Goal: Check status: Check status

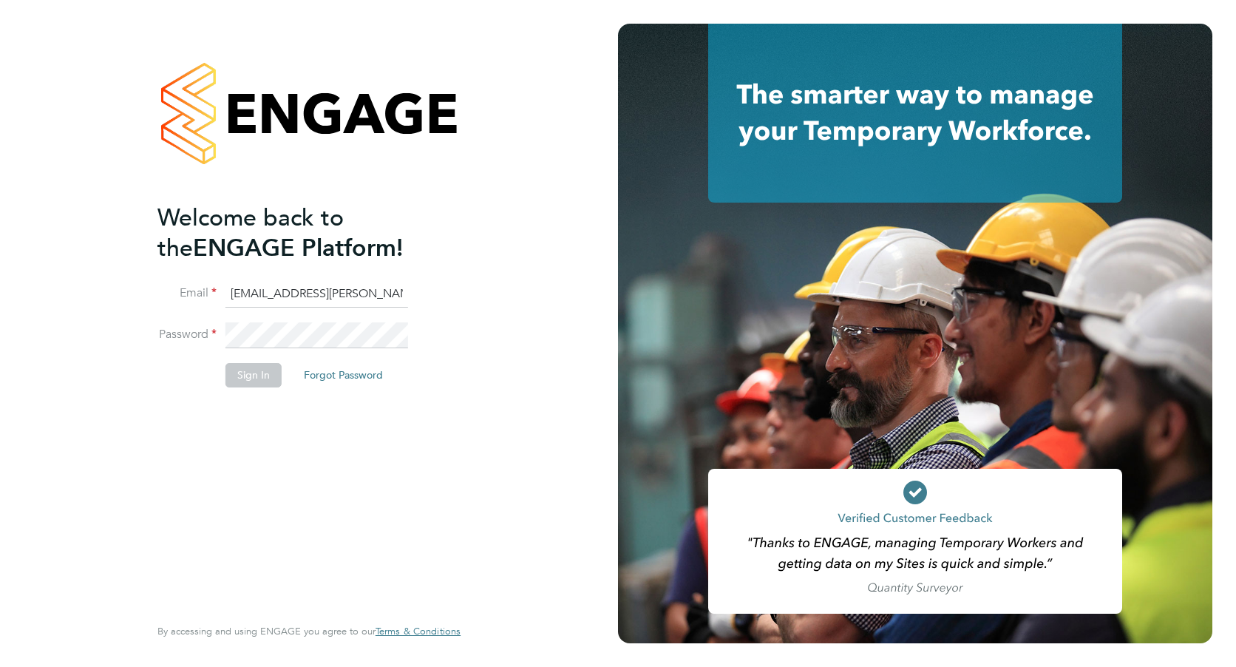
scroll to position [0, 16]
type input "payroll.downloadqueries@hays.com"
click at [313, 321] on fieldset "Email payroll.downloadqueries@hays.com Password Sign In Forgot Password" at bounding box center [301, 341] width 288 height 121
click at [273, 364] on button "Sign In" at bounding box center [253, 375] width 56 height 24
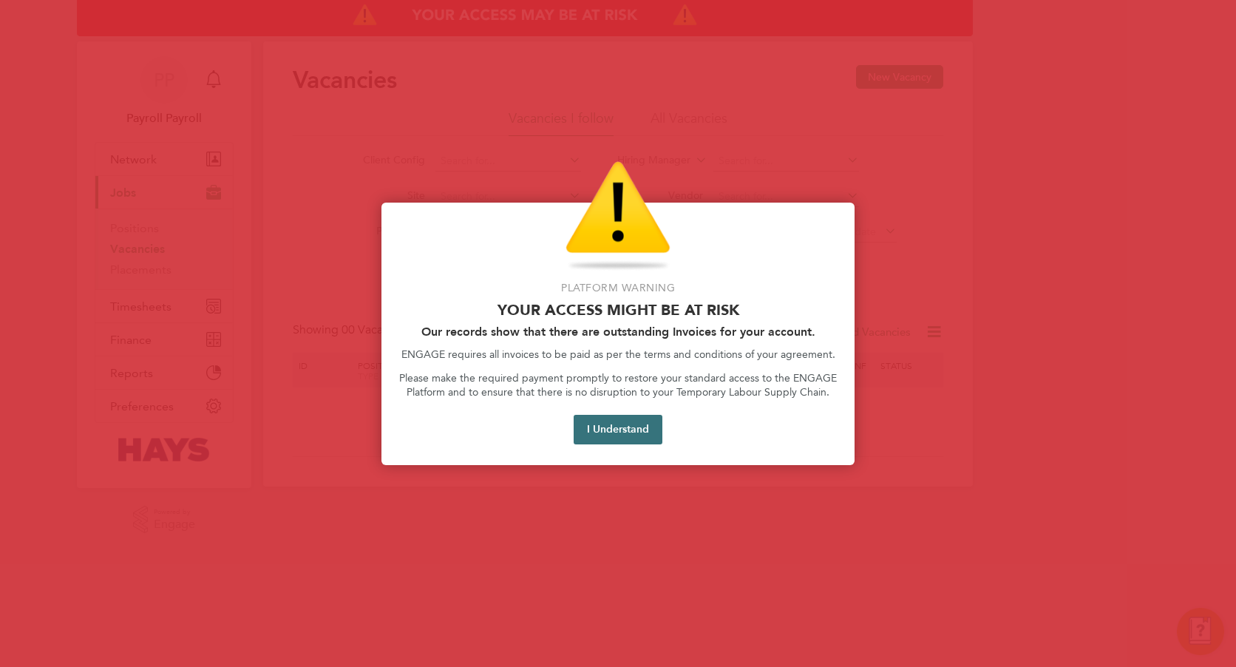
click at [593, 423] on button "I Understand" at bounding box center [617, 430] width 89 height 30
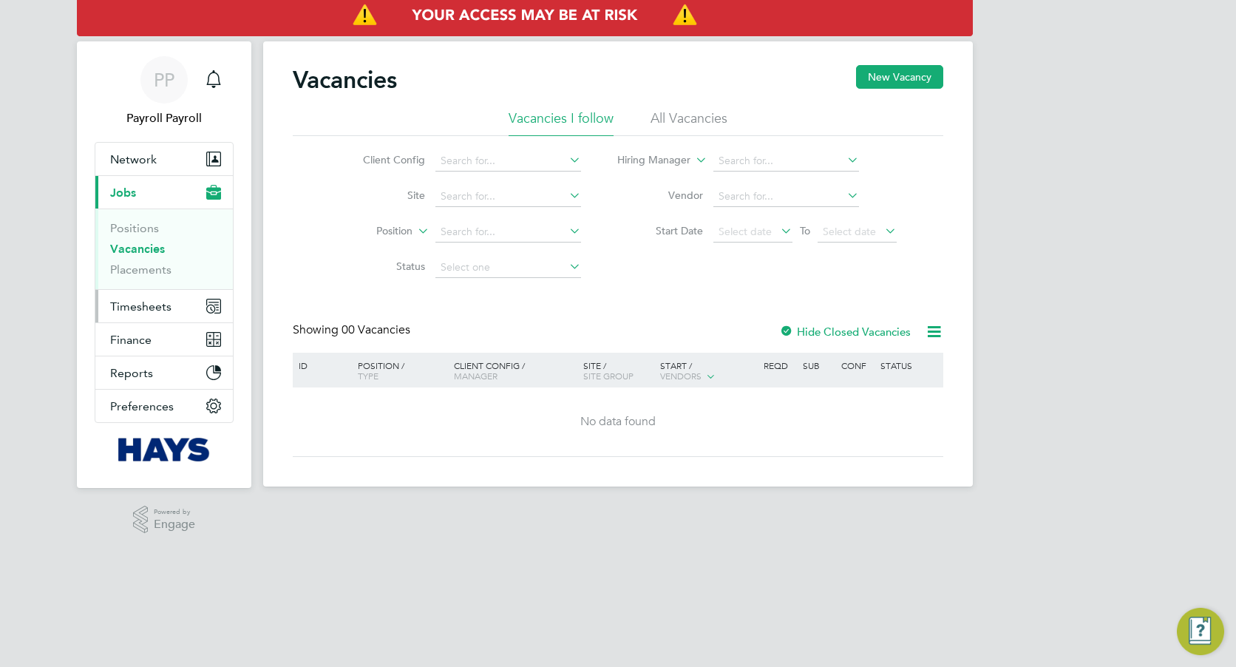
click at [174, 321] on button "Timesheets" at bounding box center [163, 306] width 137 height 33
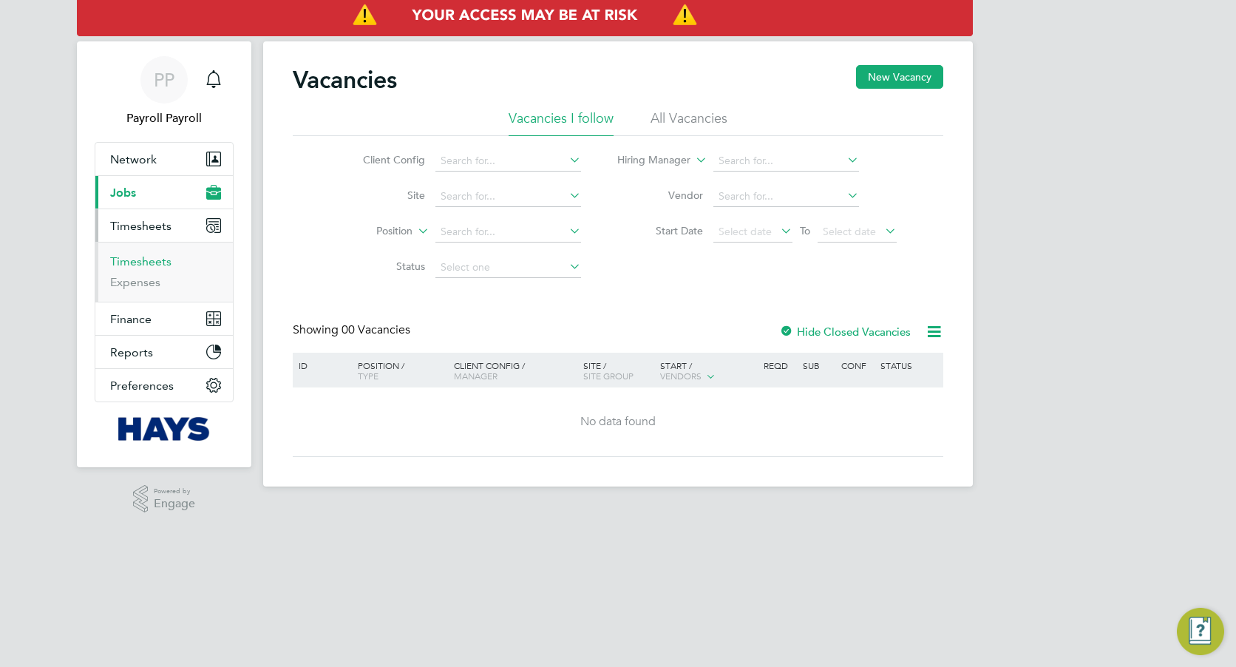
click at [154, 257] on link "Timesheets" at bounding box center [140, 261] width 61 height 14
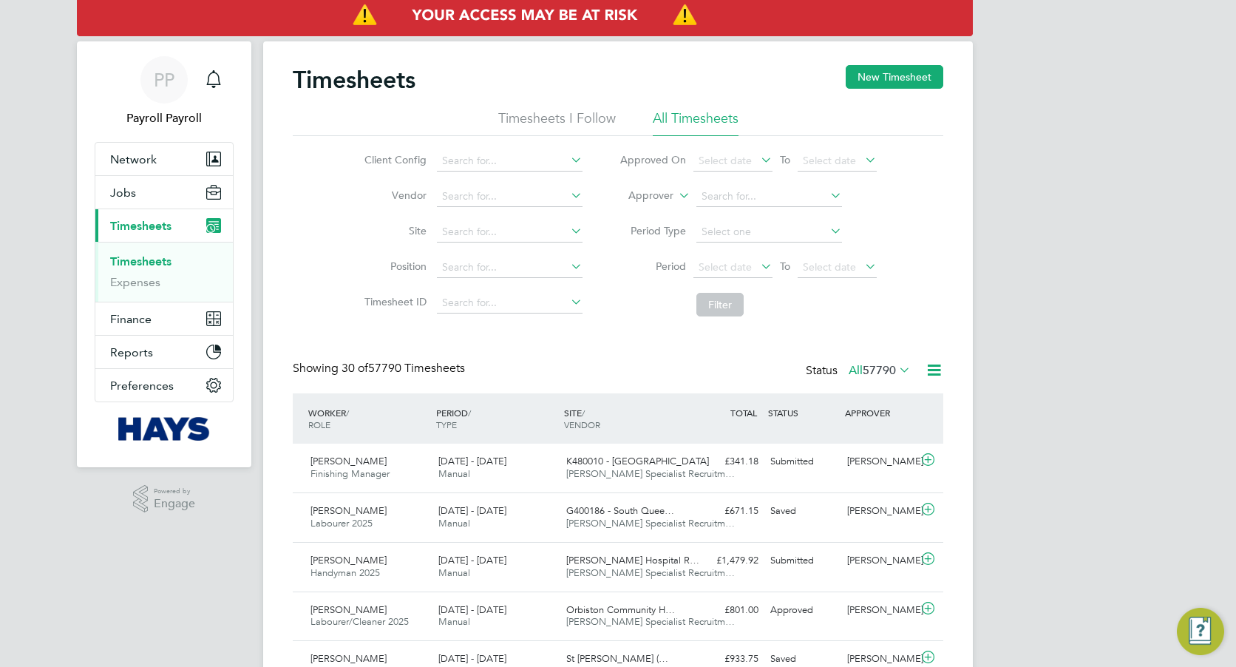
click at [656, 203] on li "Approver" at bounding box center [748, 196] width 294 height 35
click at [658, 200] on label "Approver" at bounding box center [640, 195] width 67 height 15
click at [647, 211] on li "Worker" at bounding box center [636, 212] width 73 height 19
click at [732, 203] on input at bounding box center [769, 196] width 146 height 21
paste input "Andrew Michael Bull"
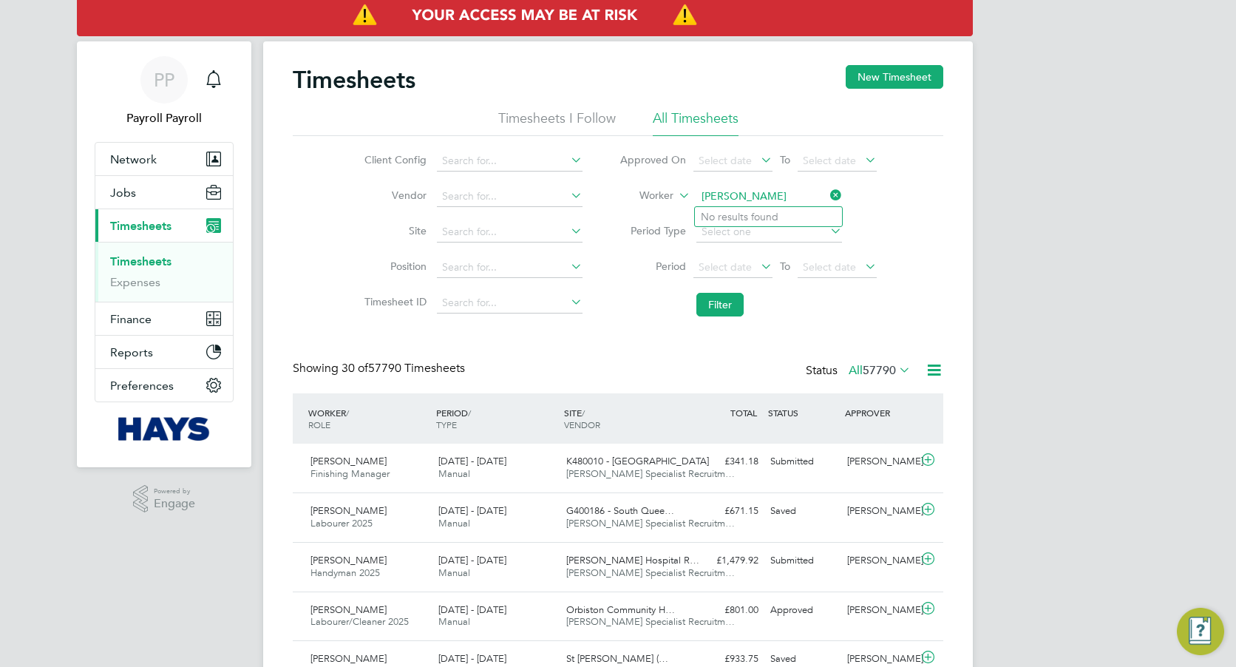
drag, startPoint x: 806, startPoint y: 198, endPoint x: 740, endPoint y: 197, distance: 66.5
click at [740, 197] on input "Andrew Michael Bul" at bounding box center [769, 196] width 146 height 21
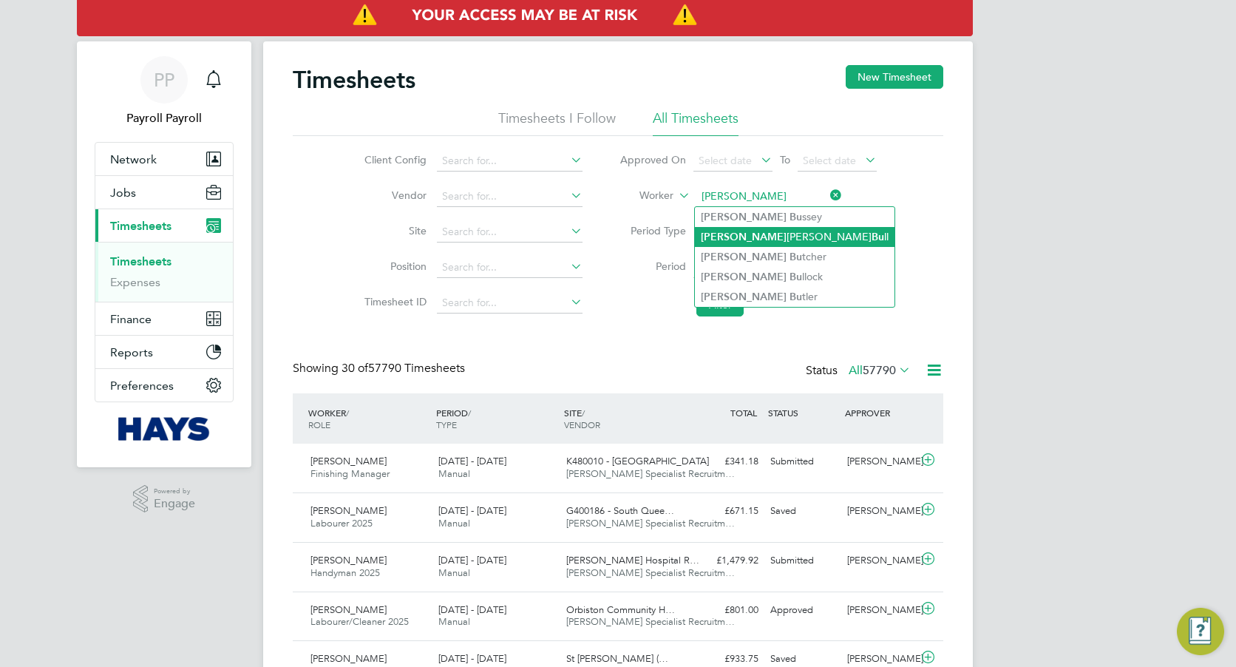
click at [871, 231] on b "Bu" at bounding box center [877, 237] width 13 height 13
type input "Andrew Michael Bull"
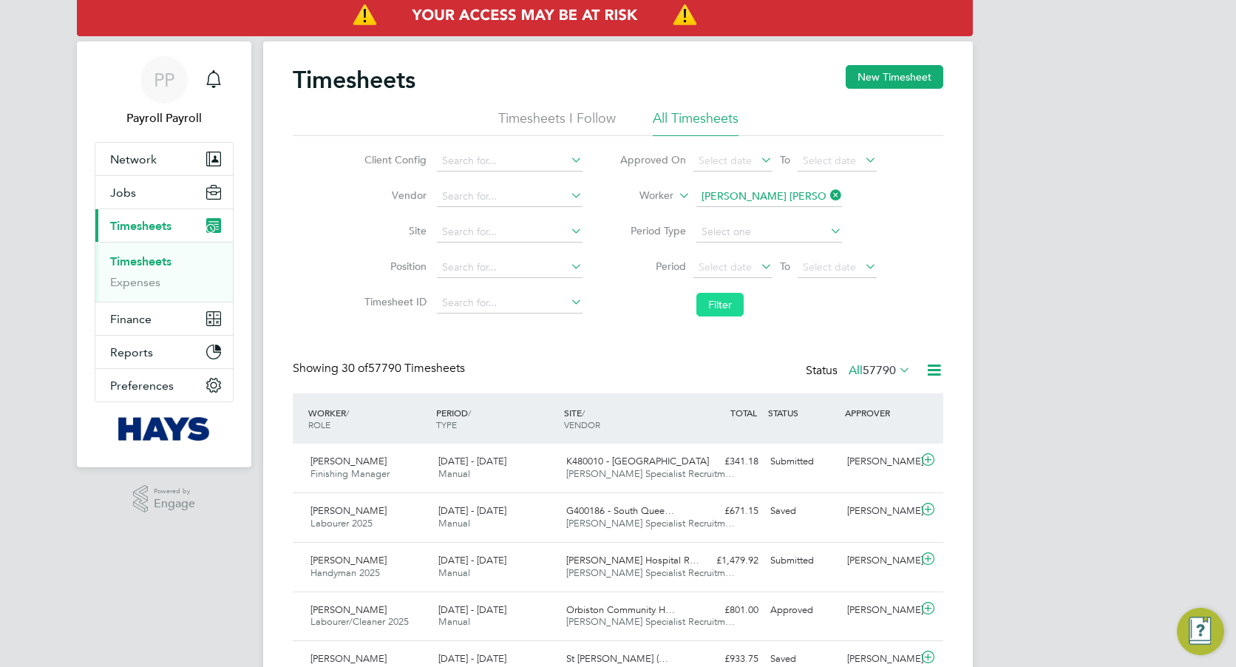
click at [726, 302] on button "Filter" at bounding box center [719, 305] width 47 height 24
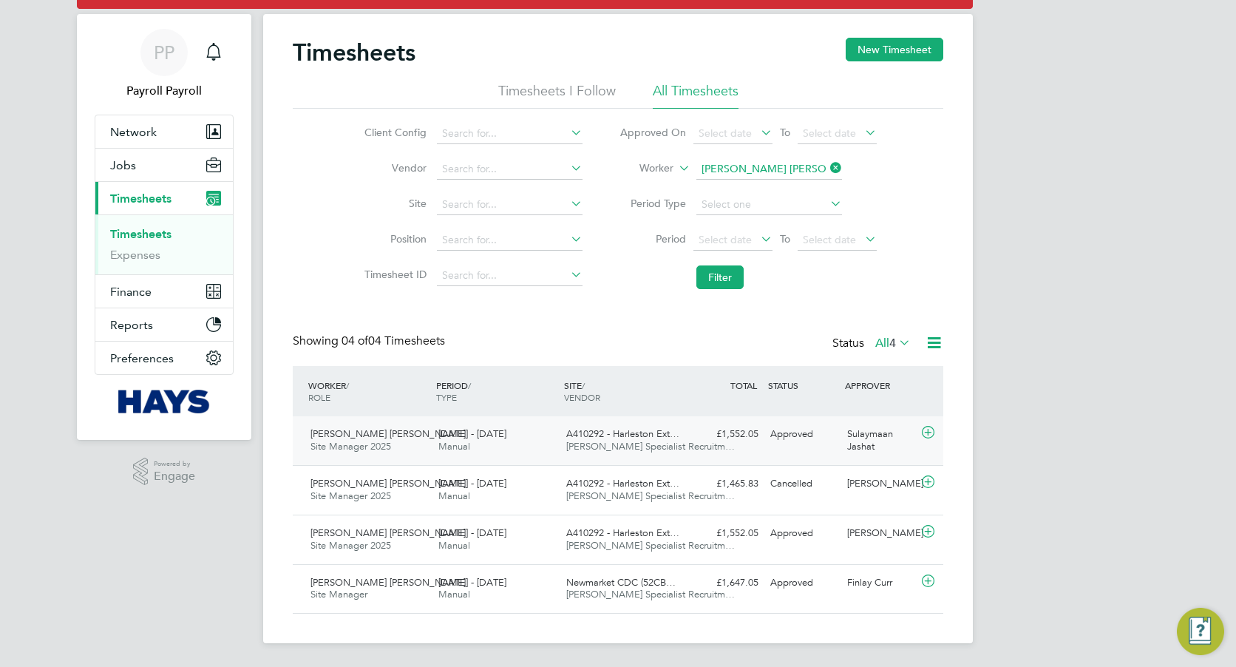
click at [476, 453] on div "13 - 19 Sep 2025 Manual" at bounding box center [496, 440] width 128 height 37
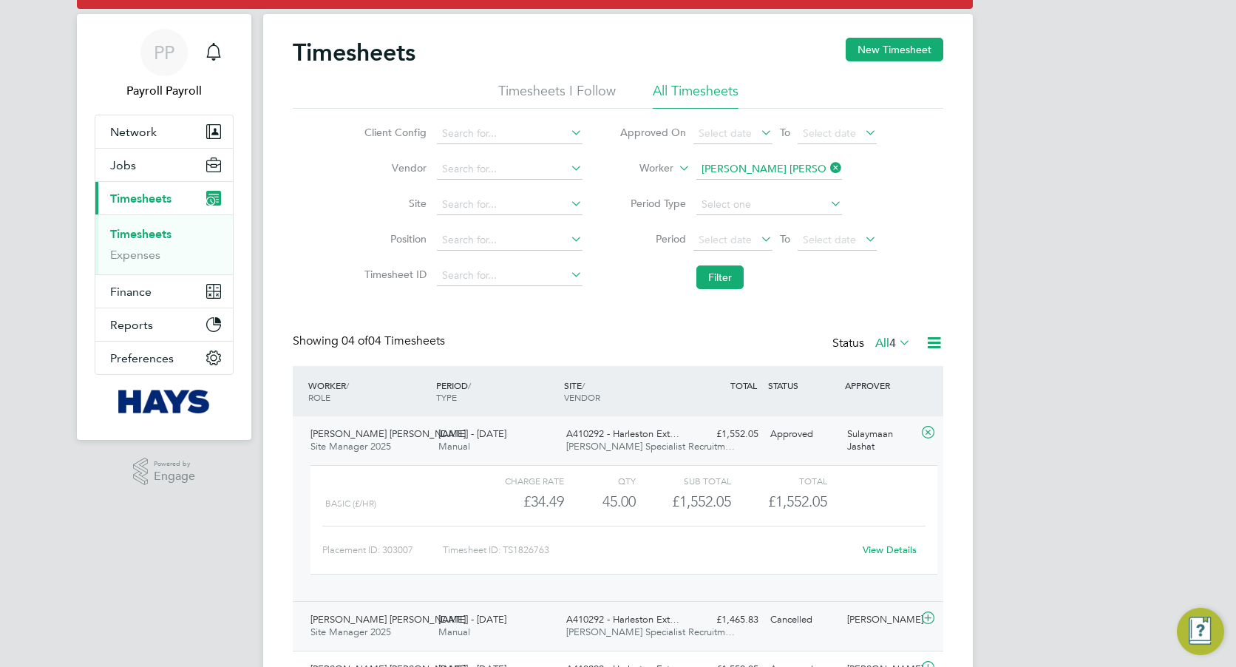
click at [475, 615] on span "13 - 19 Sep 2025" at bounding box center [472, 619] width 68 height 13
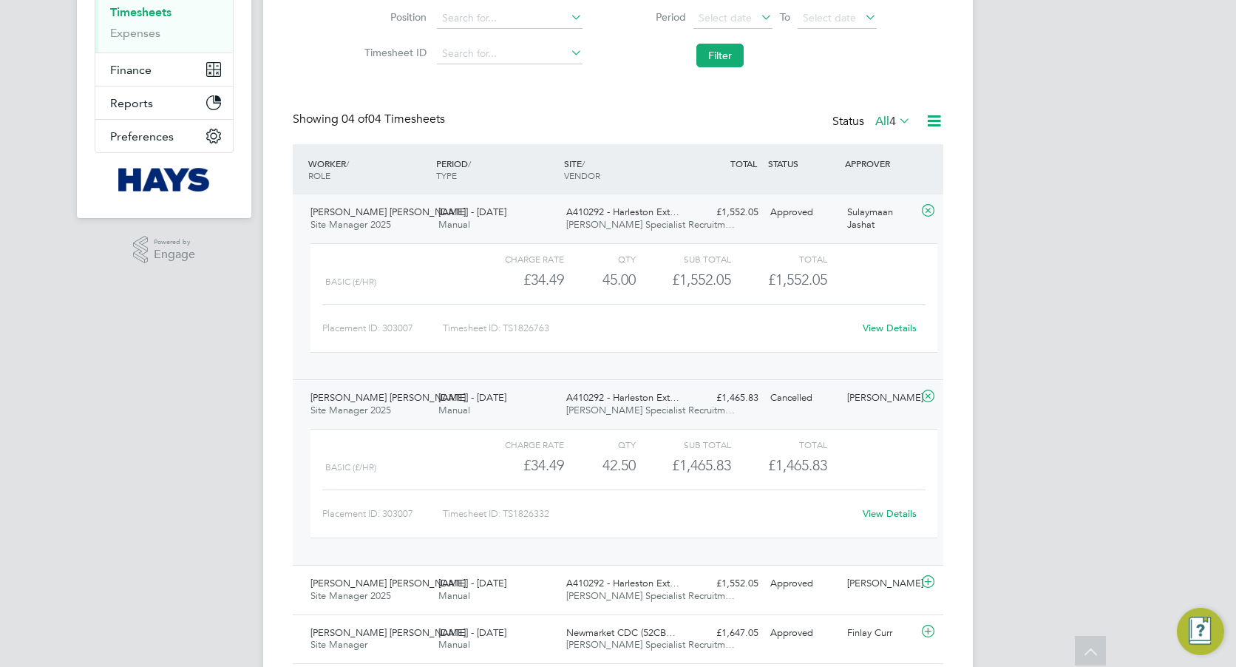
click at [904, 330] on link "View Details" at bounding box center [889, 327] width 54 height 13
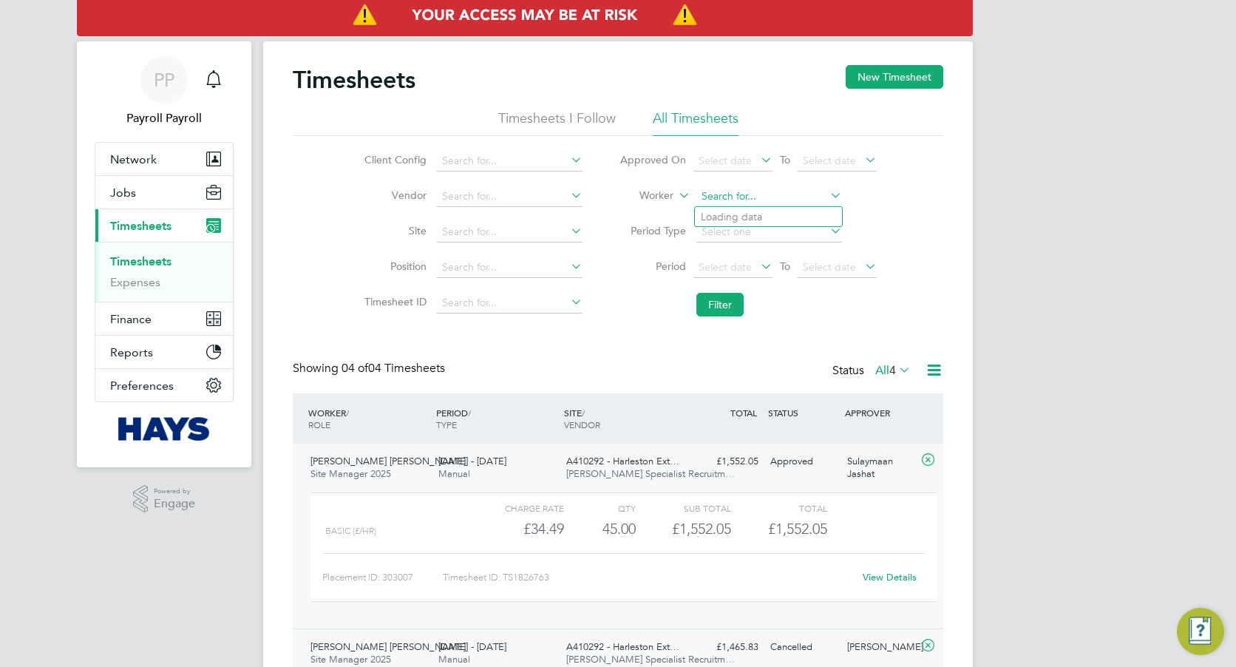
click at [783, 187] on input at bounding box center [769, 196] width 146 height 21
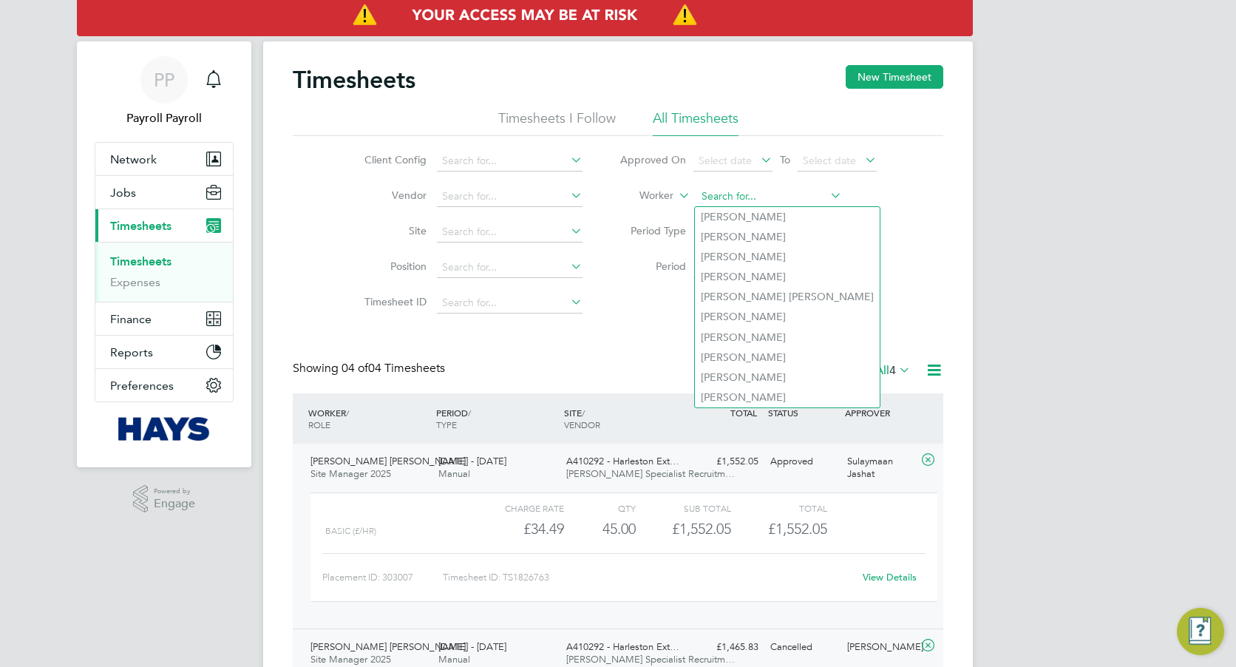
paste input "John Scullion"
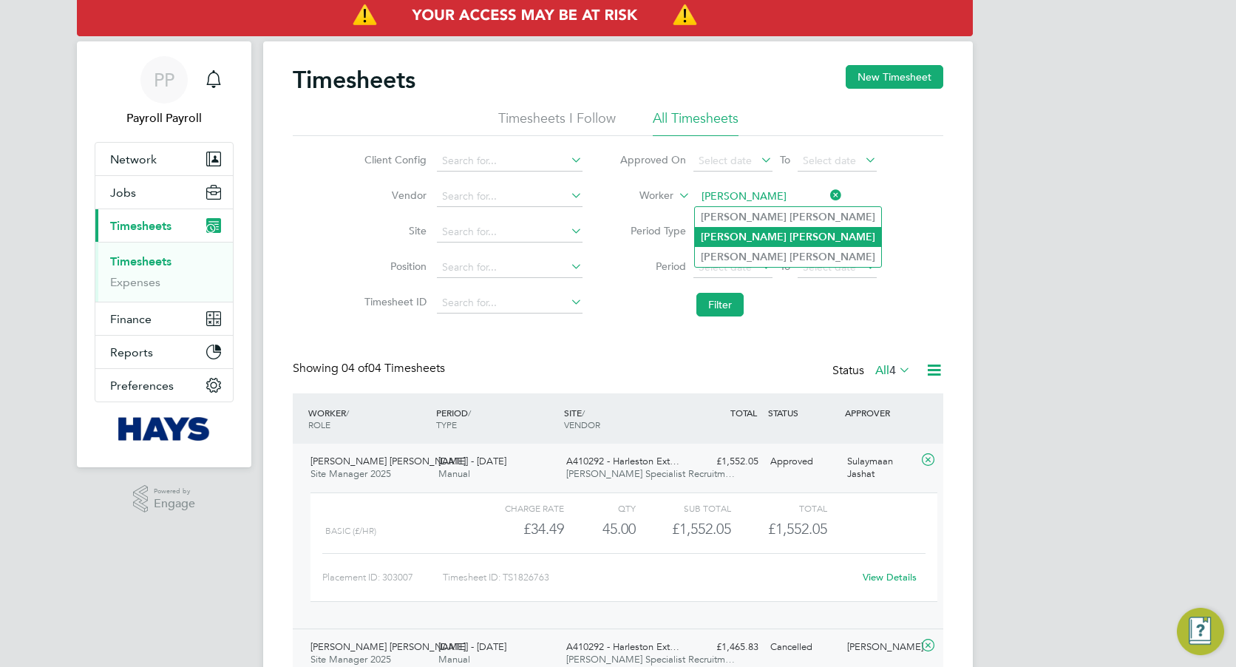
type input "John Scullion"
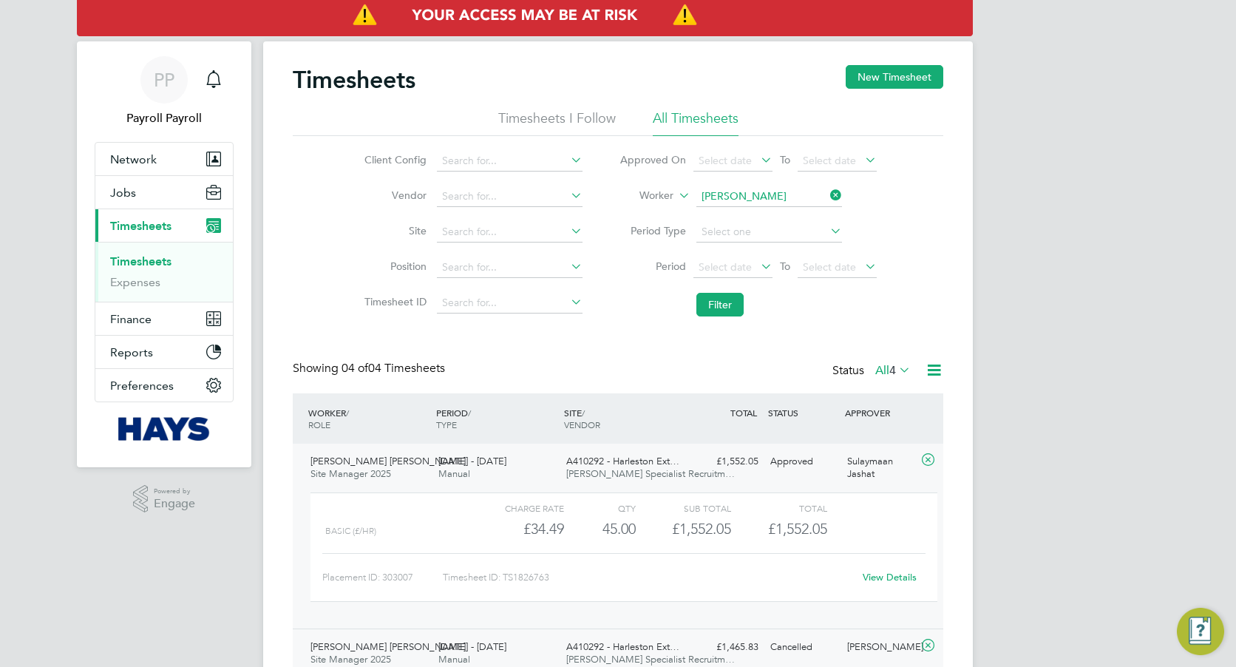
click at [789, 235] on b "Scullion" at bounding box center [832, 237] width 86 height 13
click at [716, 299] on button "Filter" at bounding box center [719, 305] width 47 height 24
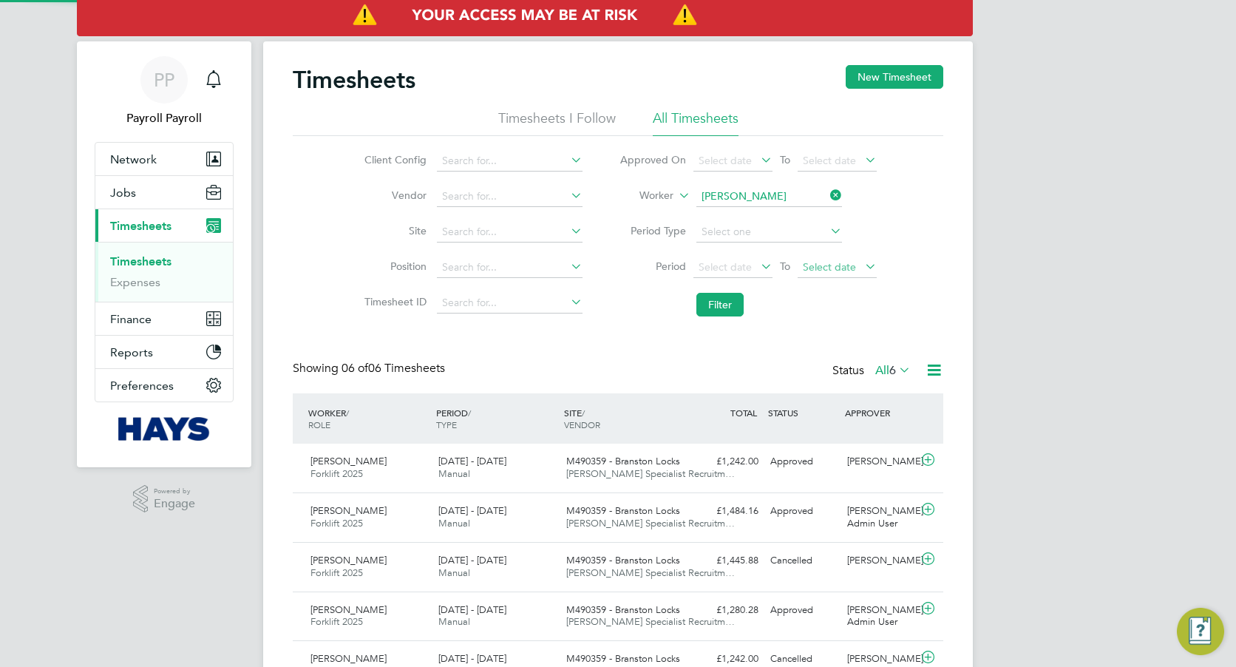
scroll to position [38, 129]
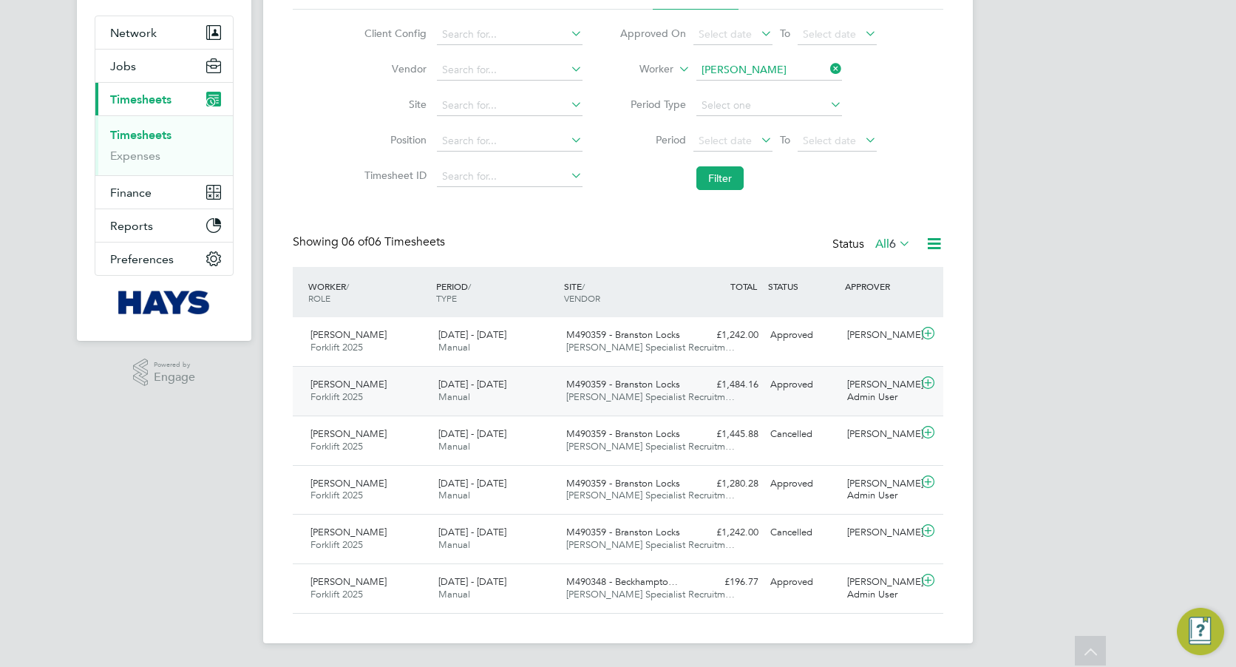
click at [594, 392] on span "Hays Specialist Recruitm…" at bounding box center [650, 396] width 168 height 13
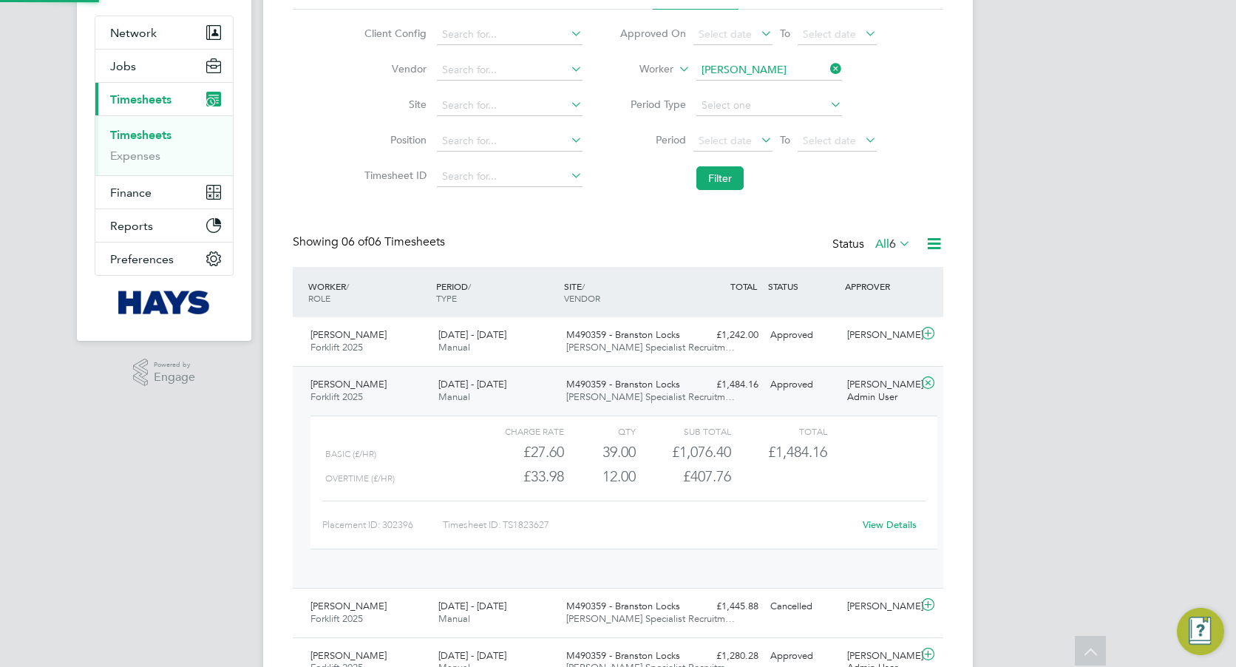
scroll to position [7, 7]
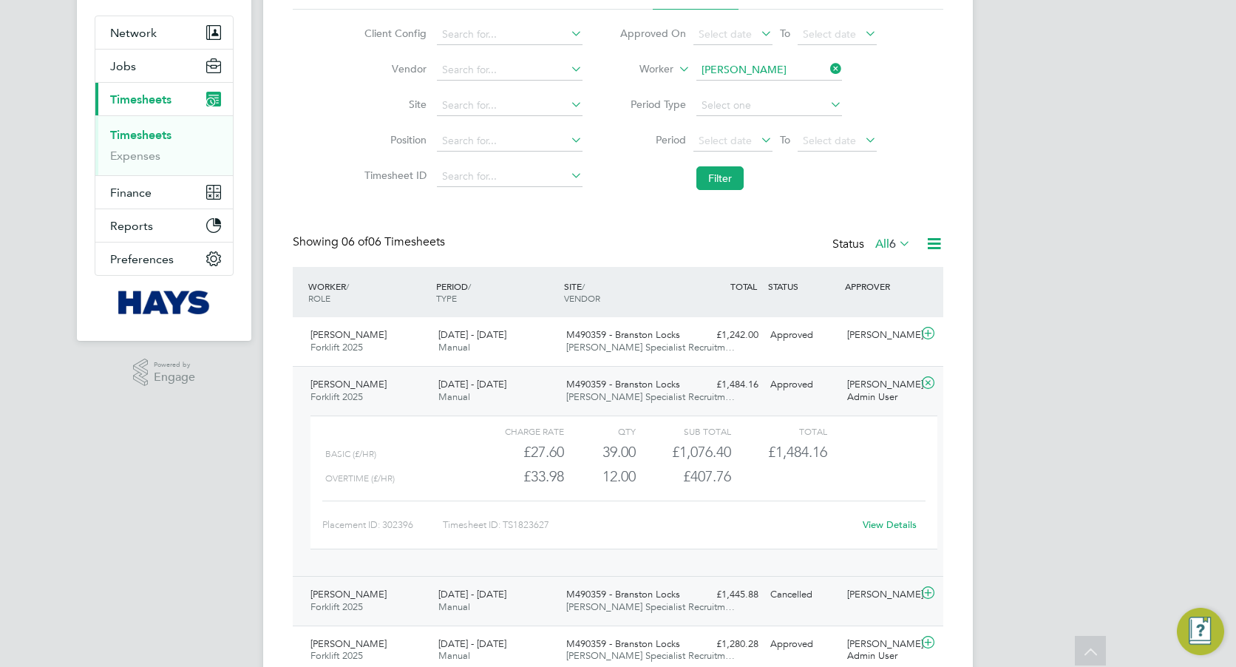
click at [530, 596] on div "6 - 12 Sep 2025 Manual" at bounding box center [496, 600] width 128 height 37
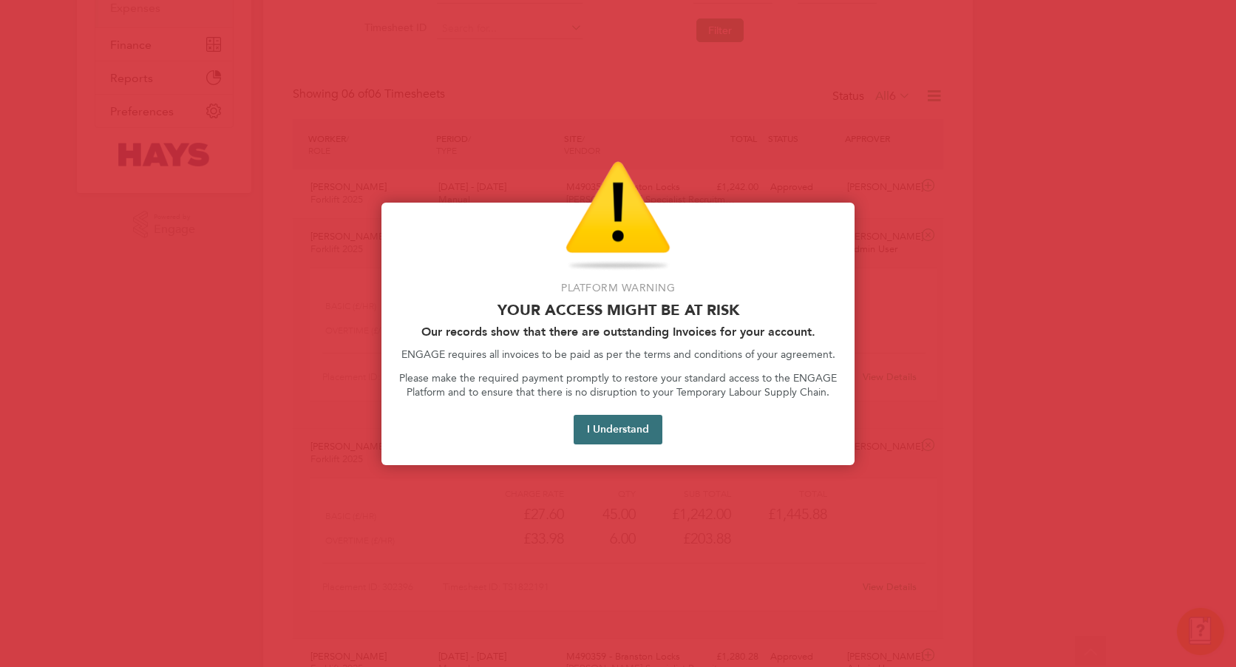
click at [615, 428] on button "I Understand" at bounding box center [617, 430] width 89 height 30
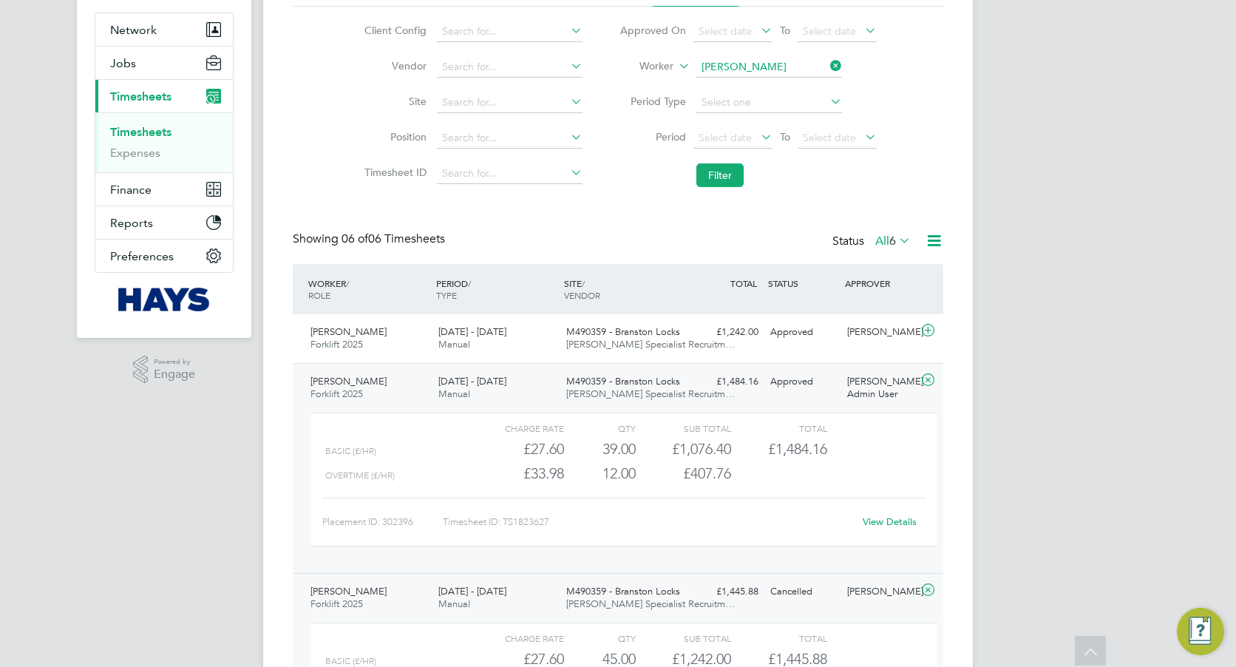
scroll to position [0, 0]
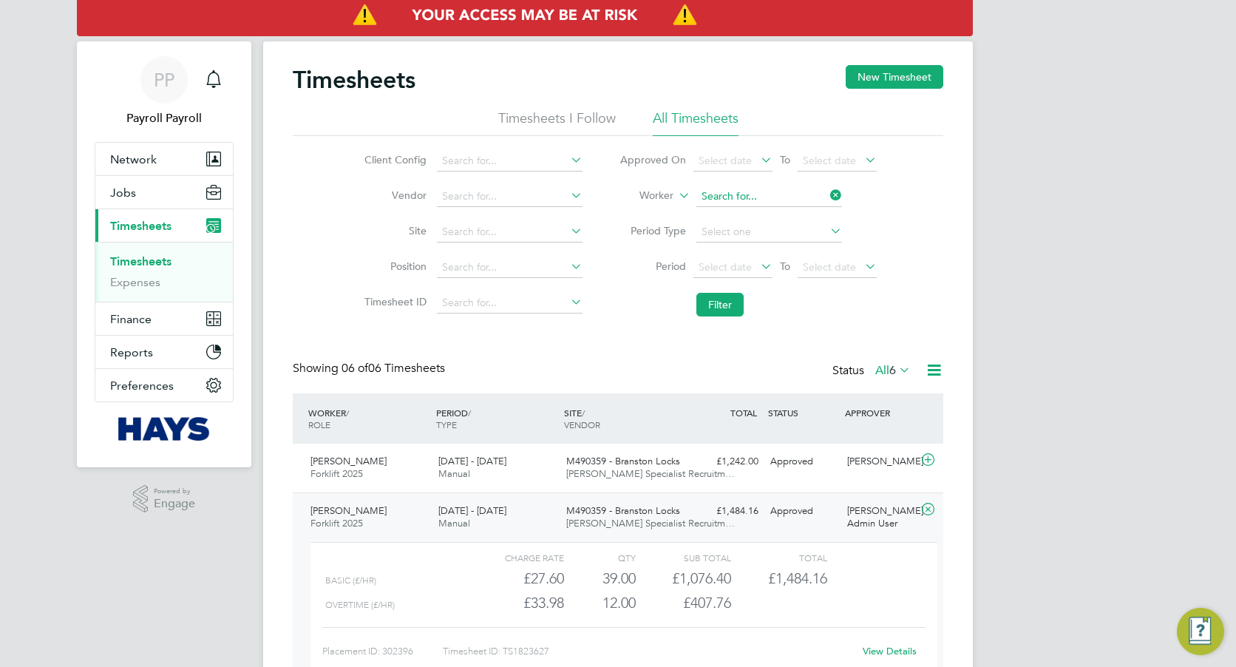
click at [752, 198] on input at bounding box center [769, 196] width 146 height 21
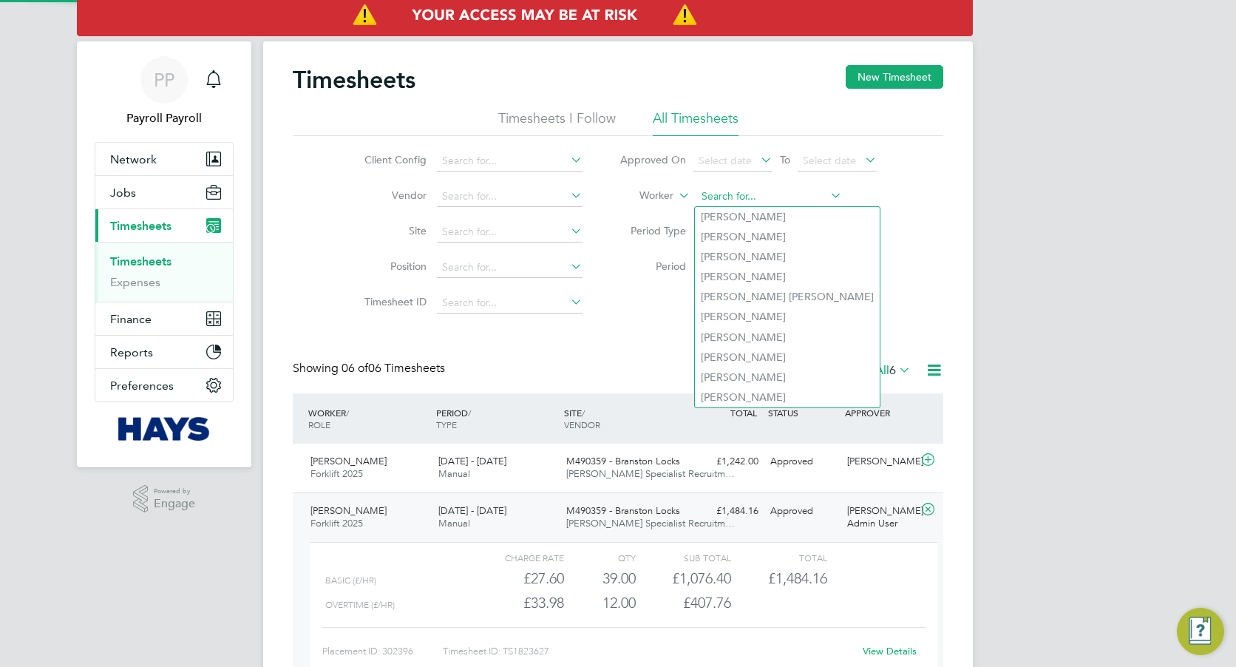
paste input "Minsusera Gumba"
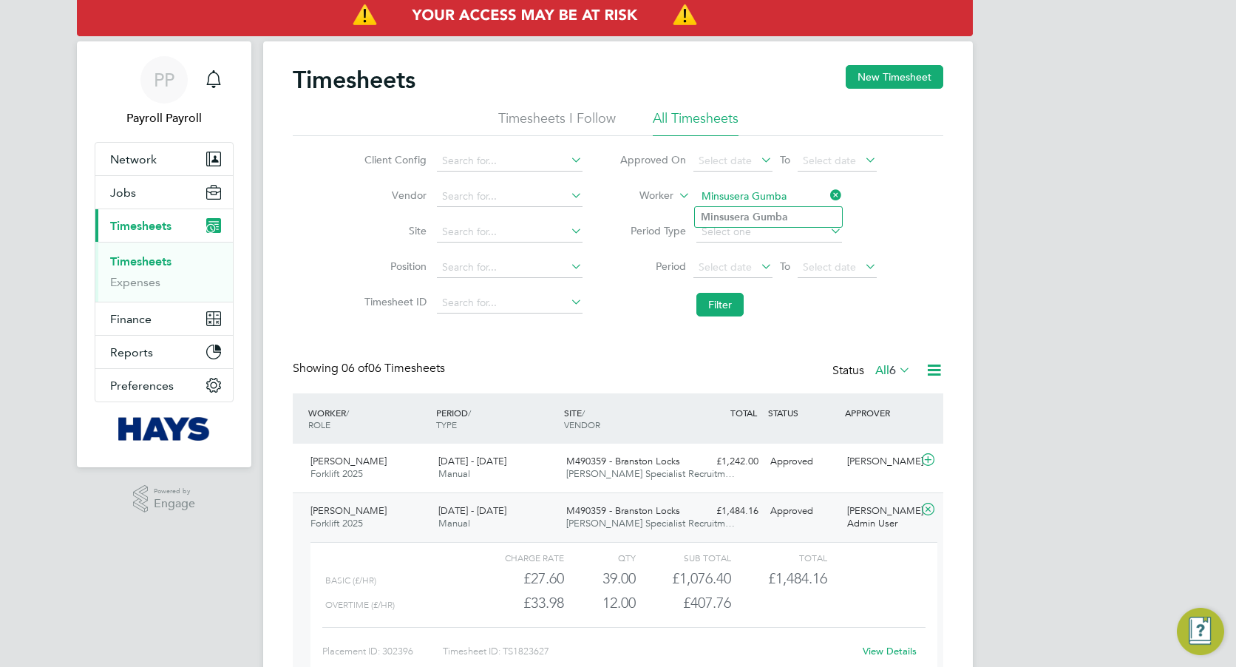
type input "Minsusera Gumba"
click at [753, 212] on b "Gumba" at bounding box center [769, 217] width 35 height 13
click at [718, 302] on button "Filter" at bounding box center [719, 305] width 47 height 24
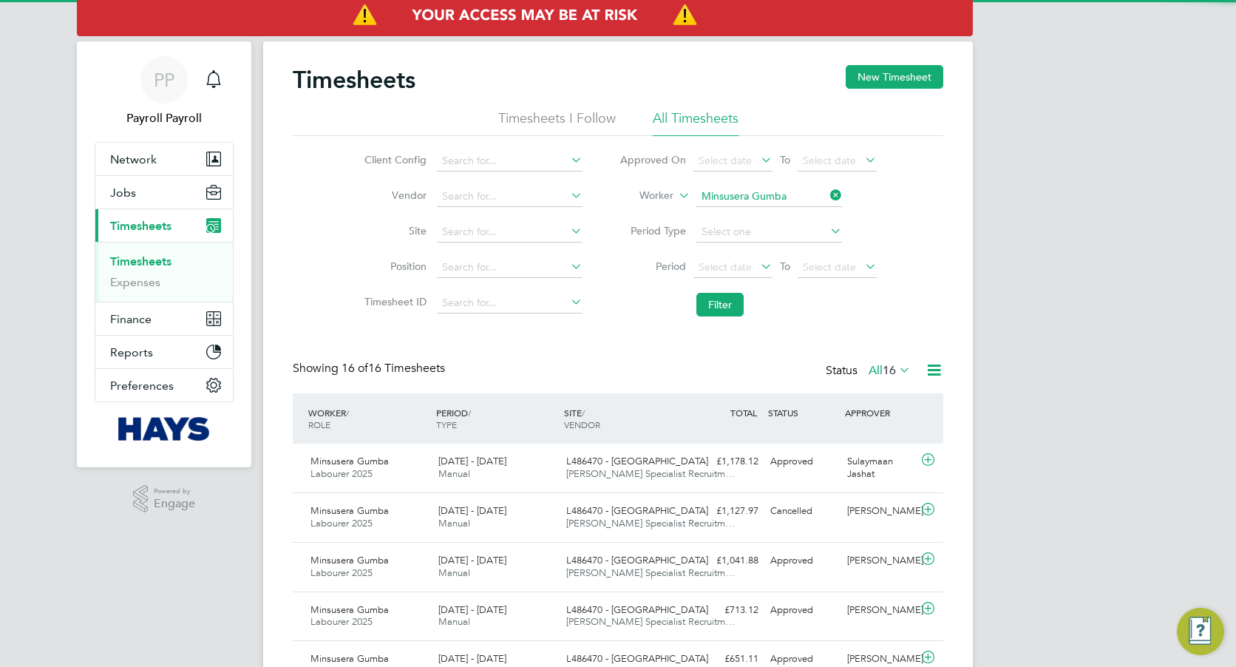
scroll to position [38, 129]
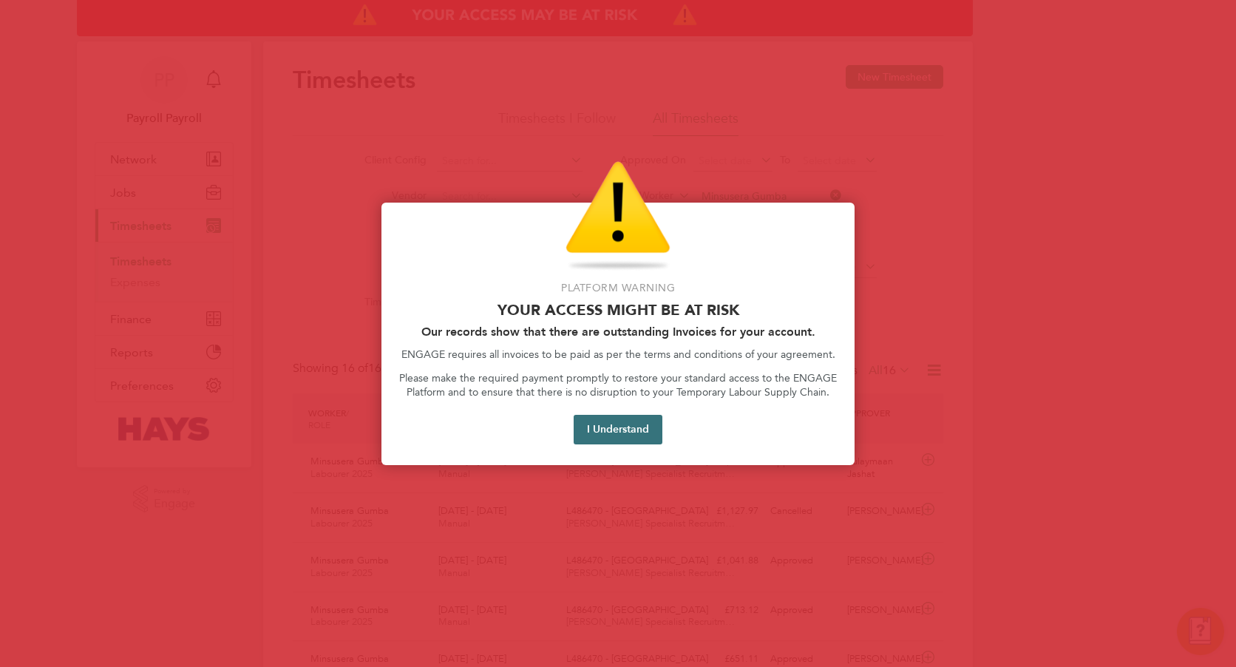
click at [621, 439] on button "I Understand" at bounding box center [617, 430] width 89 height 30
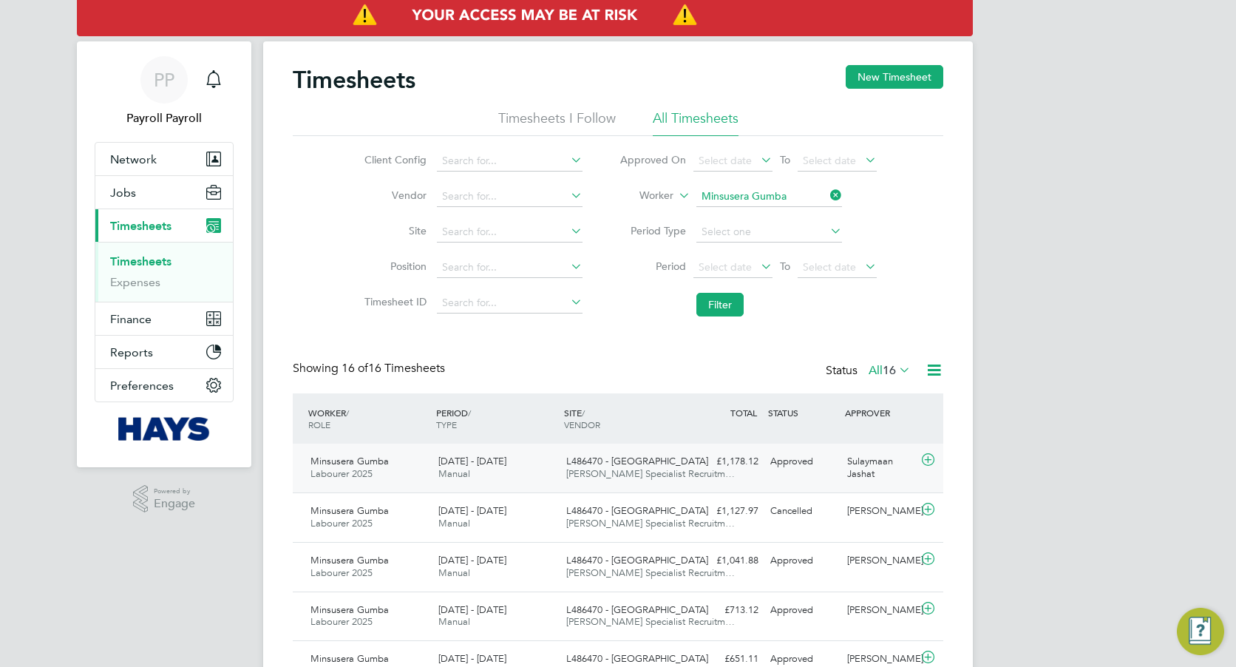
click at [546, 484] on div "13 - 19 Sep 2025 Manual" at bounding box center [496, 467] width 128 height 37
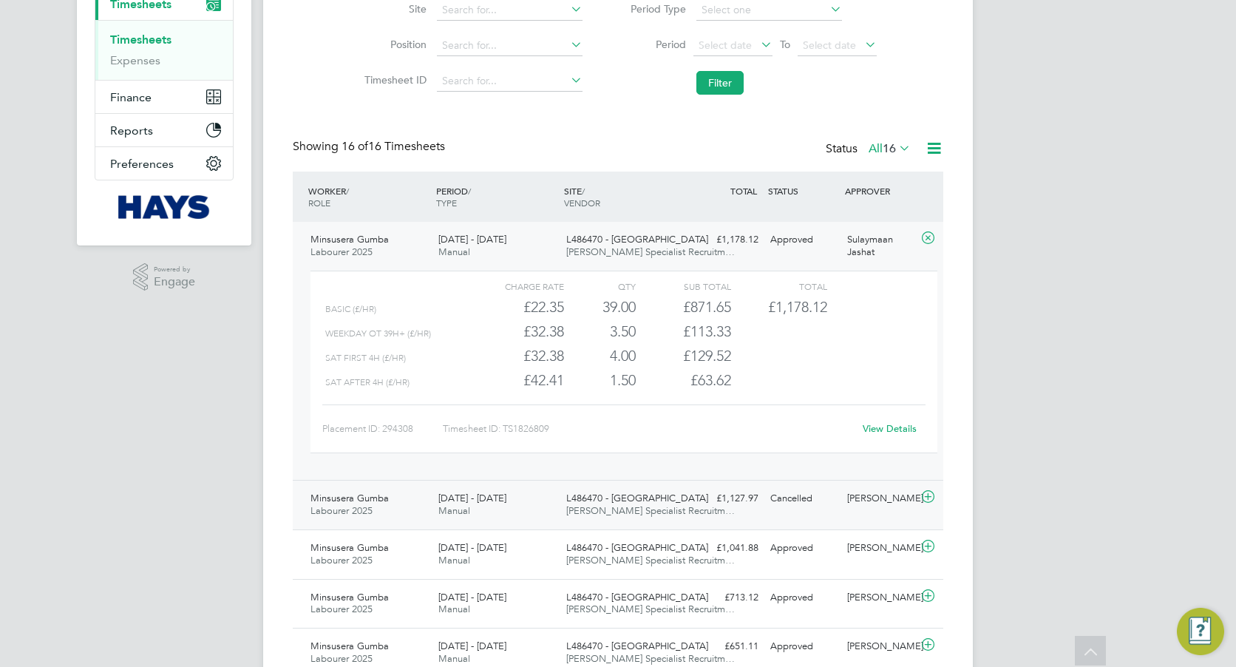
click at [548, 503] on div "13 - 19 Sep 2025 Manual" at bounding box center [496, 504] width 128 height 37
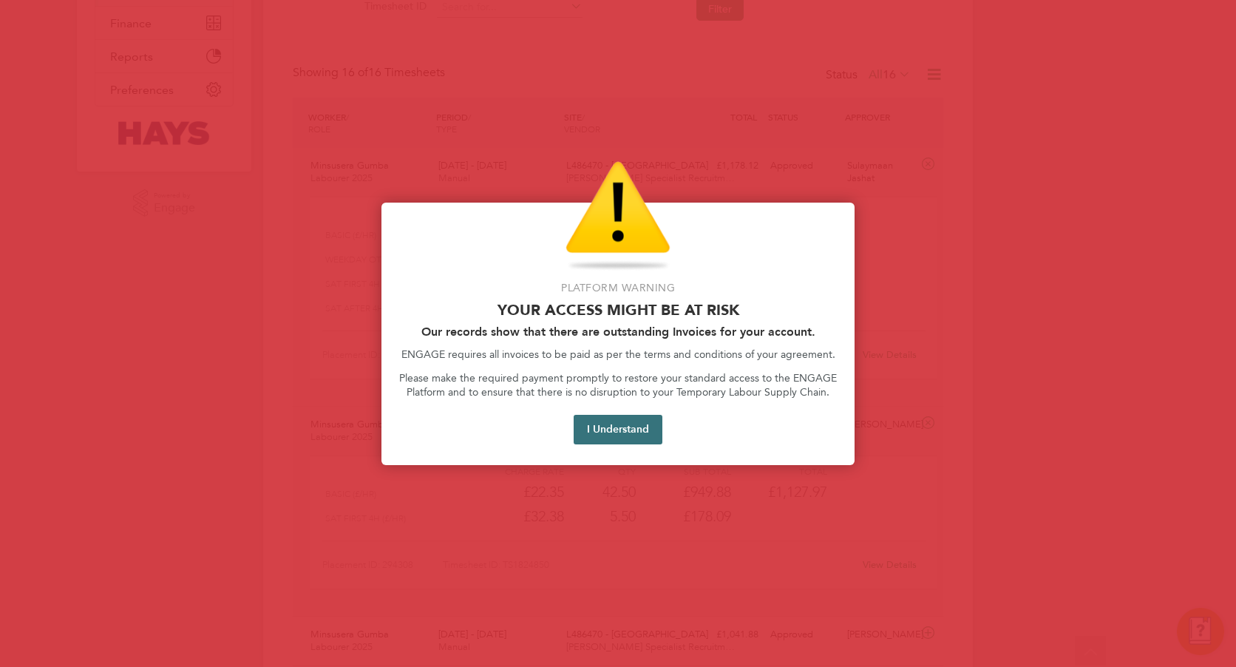
click at [630, 419] on button "I Understand" at bounding box center [617, 430] width 89 height 30
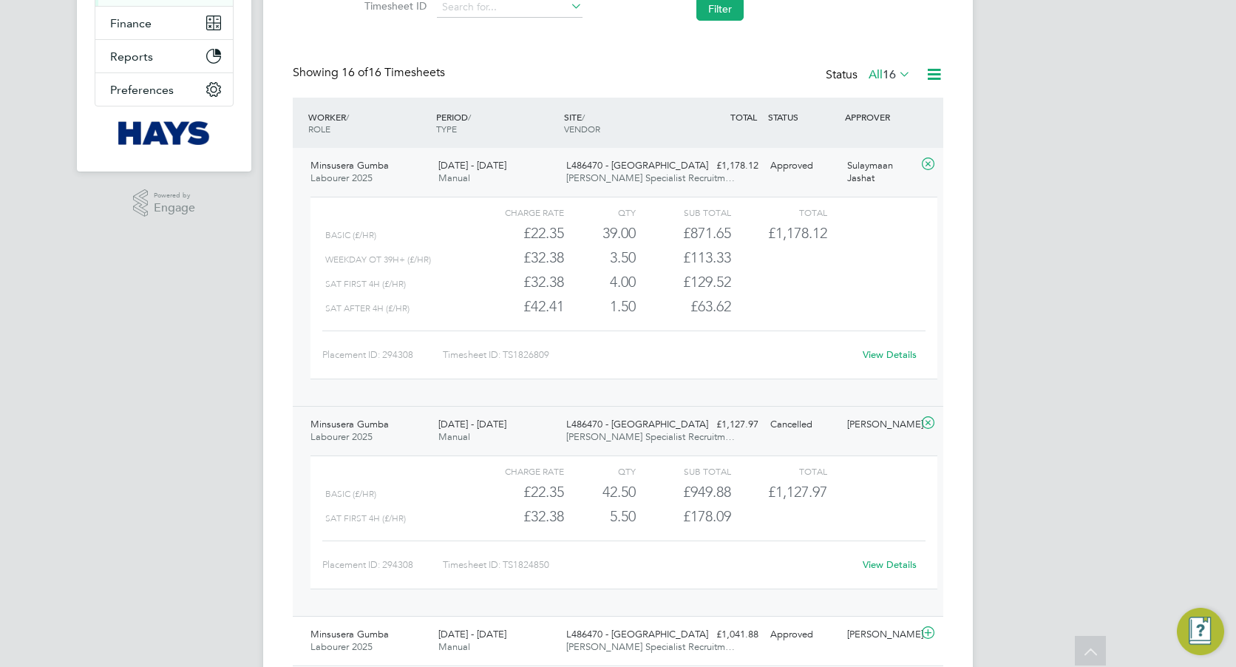
click at [879, 357] on link "View Details" at bounding box center [889, 354] width 54 height 13
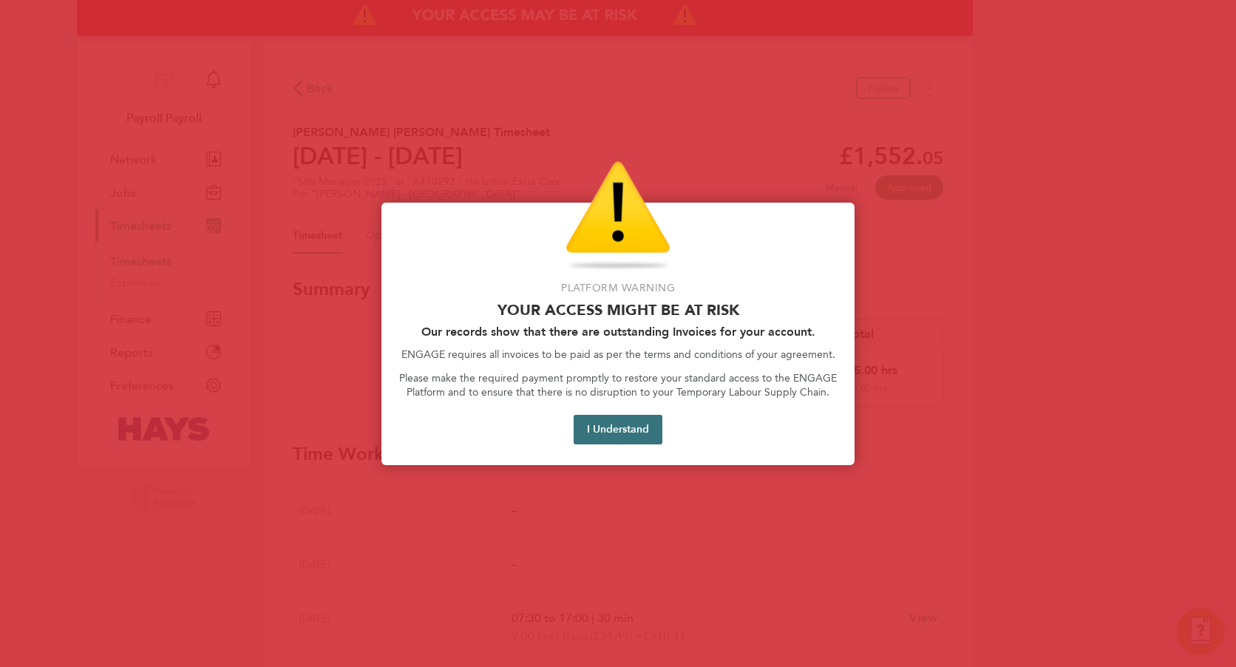
click at [607, 443] on button "I Understand" at bounding box center [617, 430] width 89 height 30
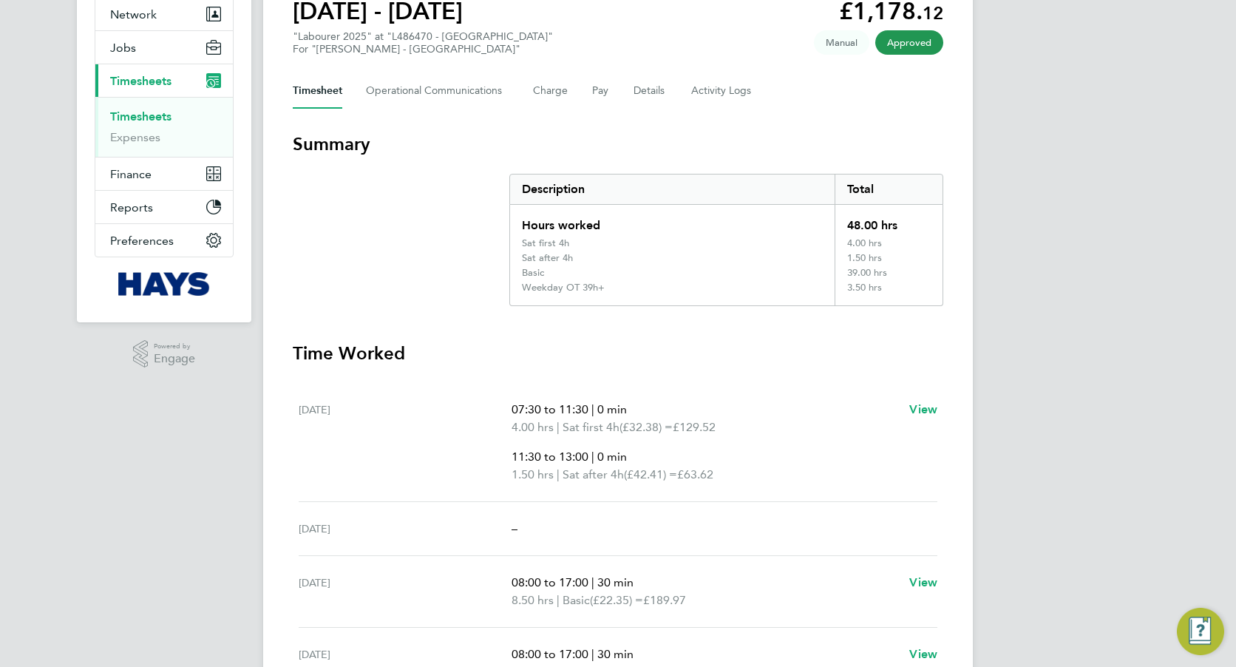
scroll to position [148, 0]
